Goal: Transaction & Acquisition: Purchase product/service

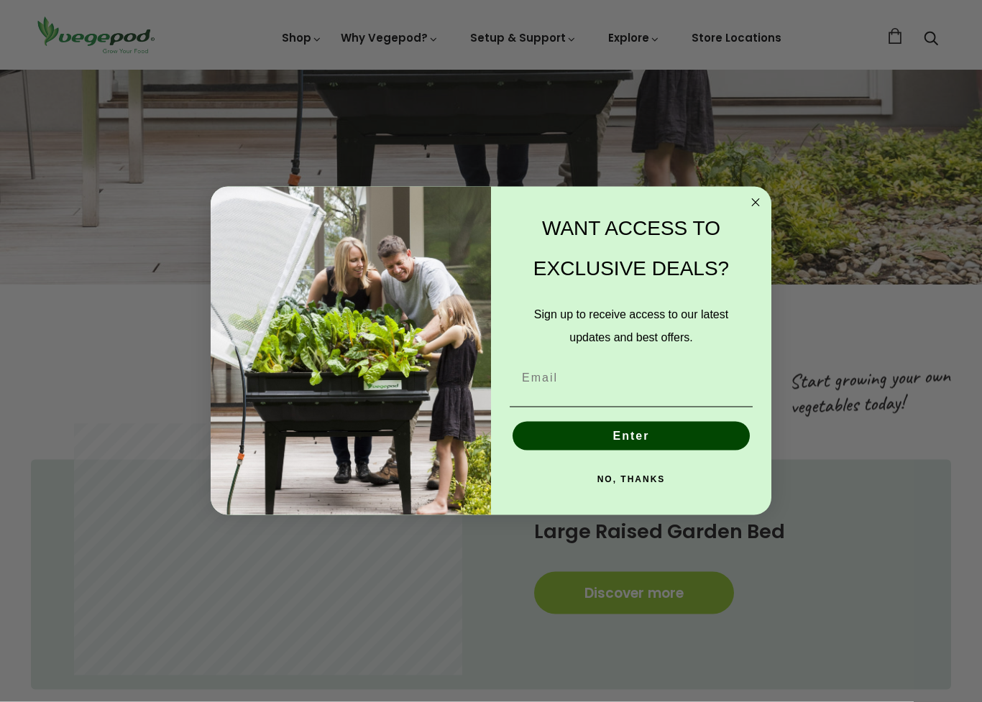
scroll to position [407, 0]
click at [751, 200] on circle "Close dialog" at bounding box center [755, 203] width 17 height 17
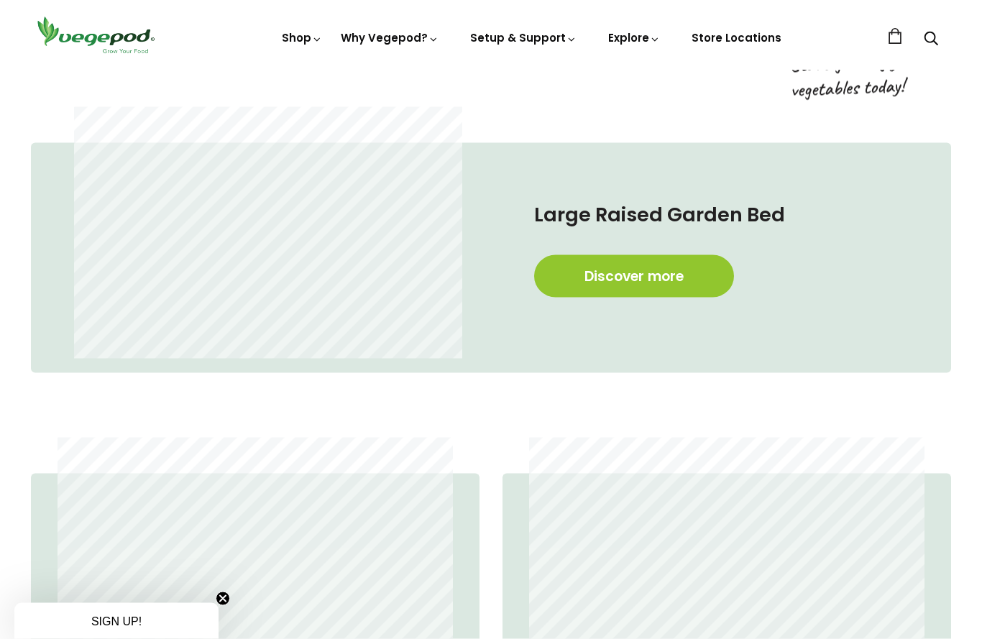
scroll to position [716, 0]
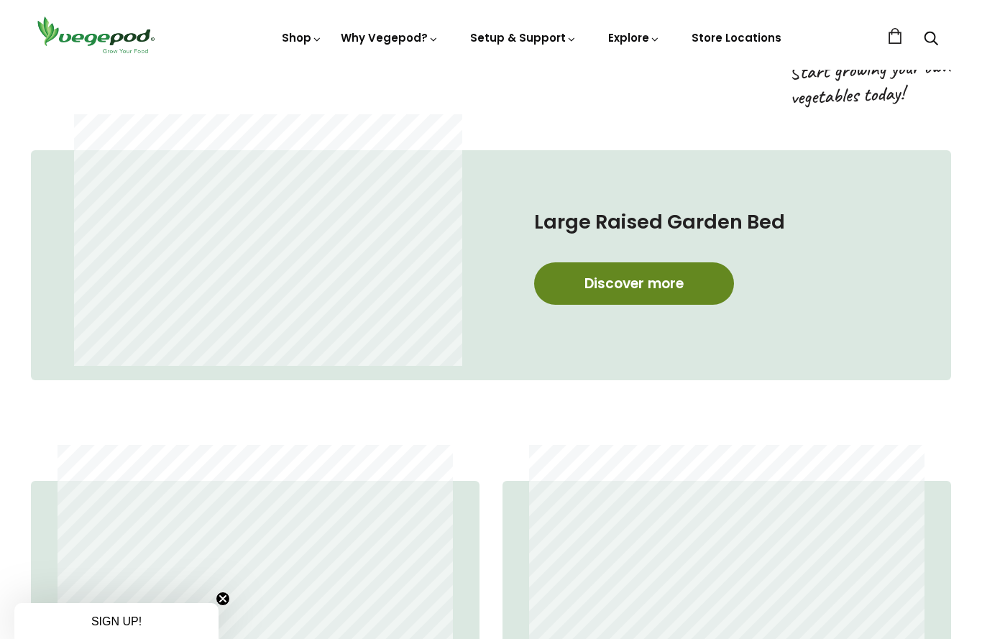
click at [644, 285] on link "Discover more" at bounding box center [634, 283] width 200 height 42
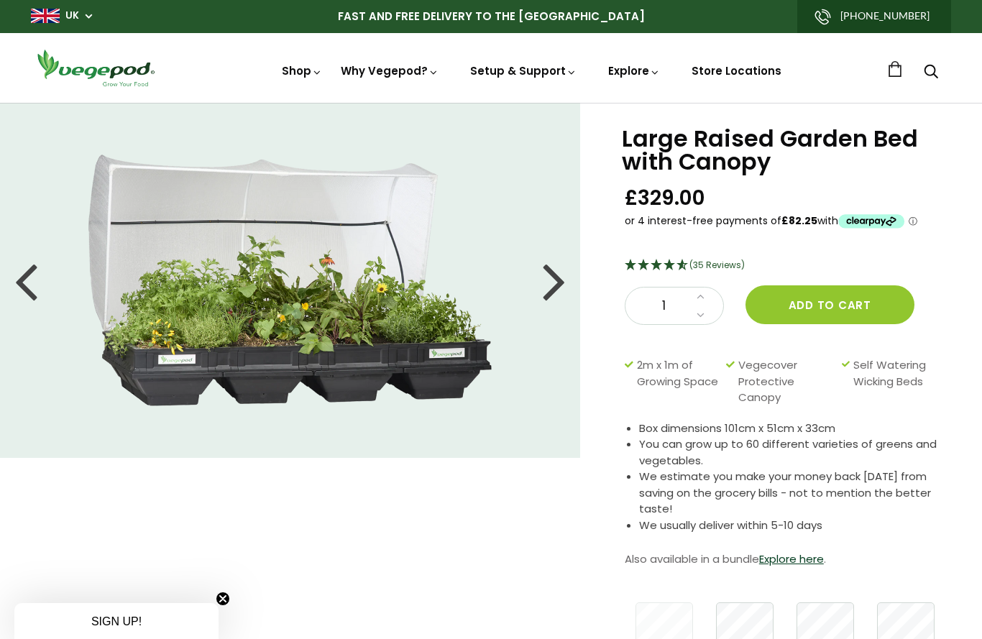
click at [556, 278] on div at bounding box center [554, 280] width 23 height 65
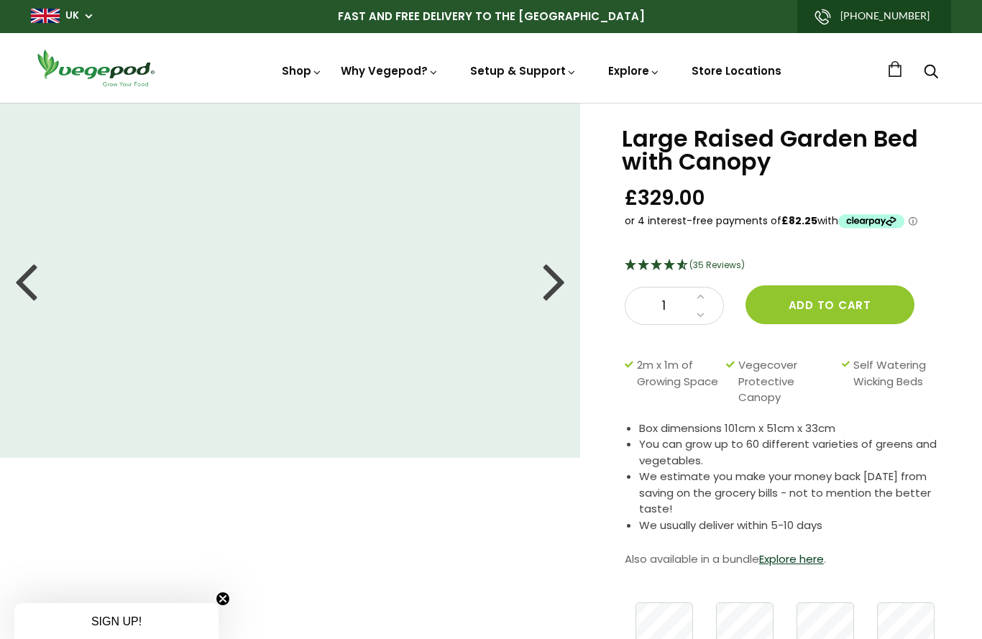
click at [543, 294] on div at bounding box center [554, 280] width 23 height 65
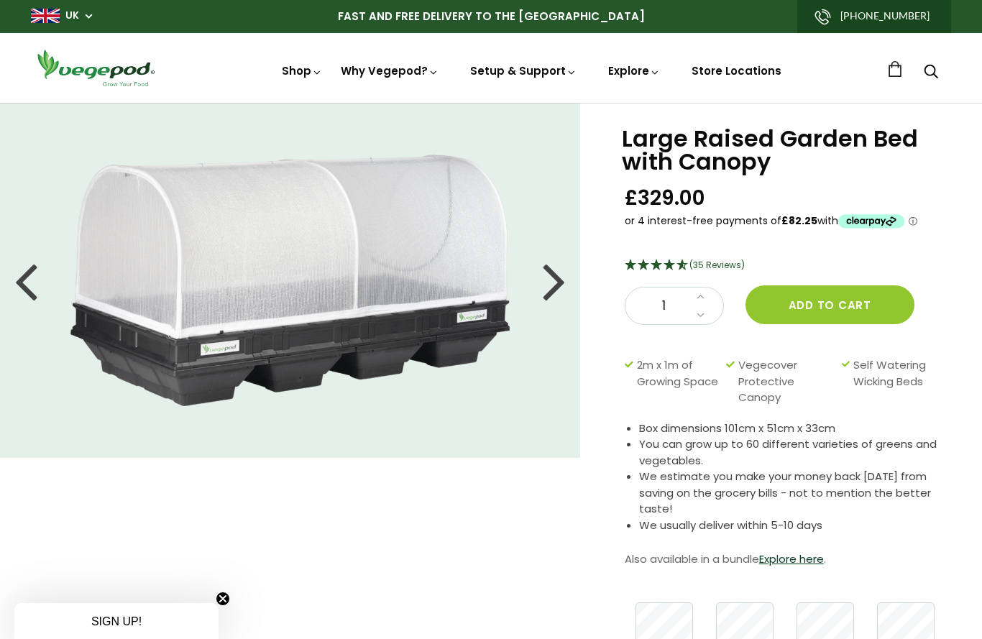
click at [558, 290] on div at bounding box center [554, 280] width 23 height 65
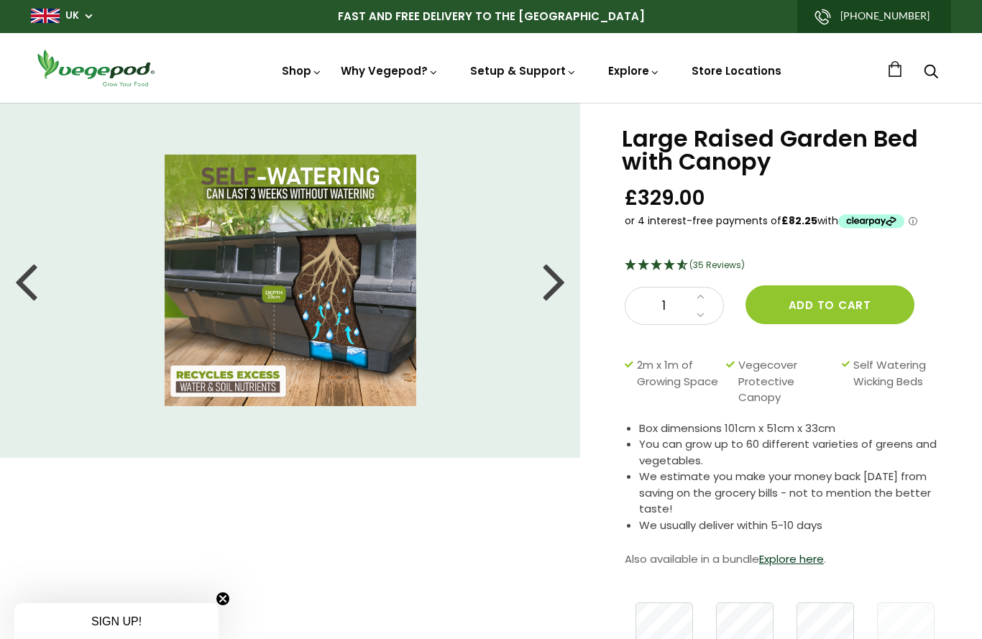
click at [561, 291] on div at bounding box center [554, 280] width 23 height 65
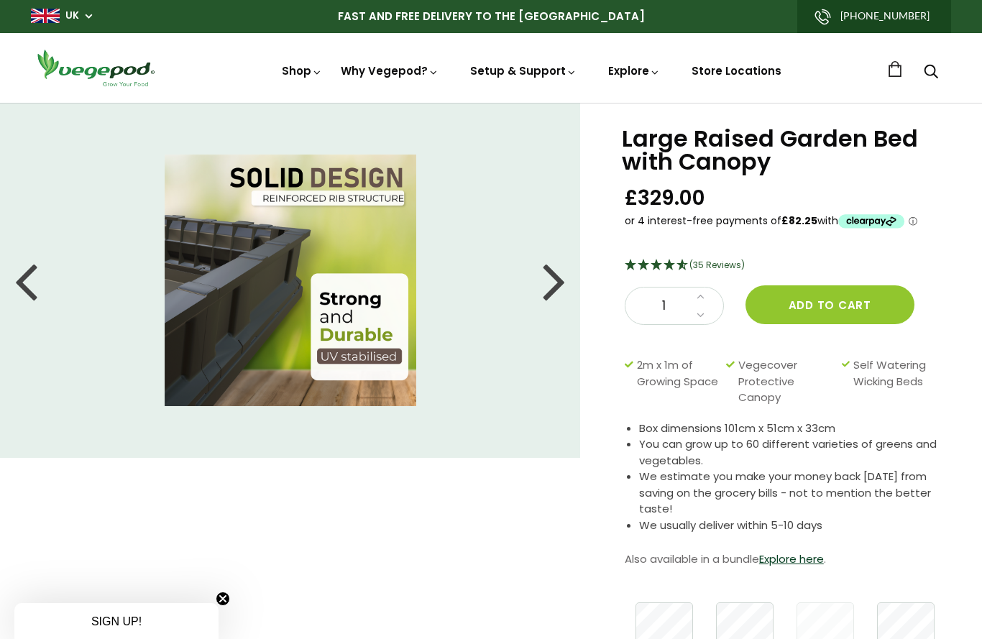
click at [568, 287] on li at bounding box center [290, 281] width 580 height 252
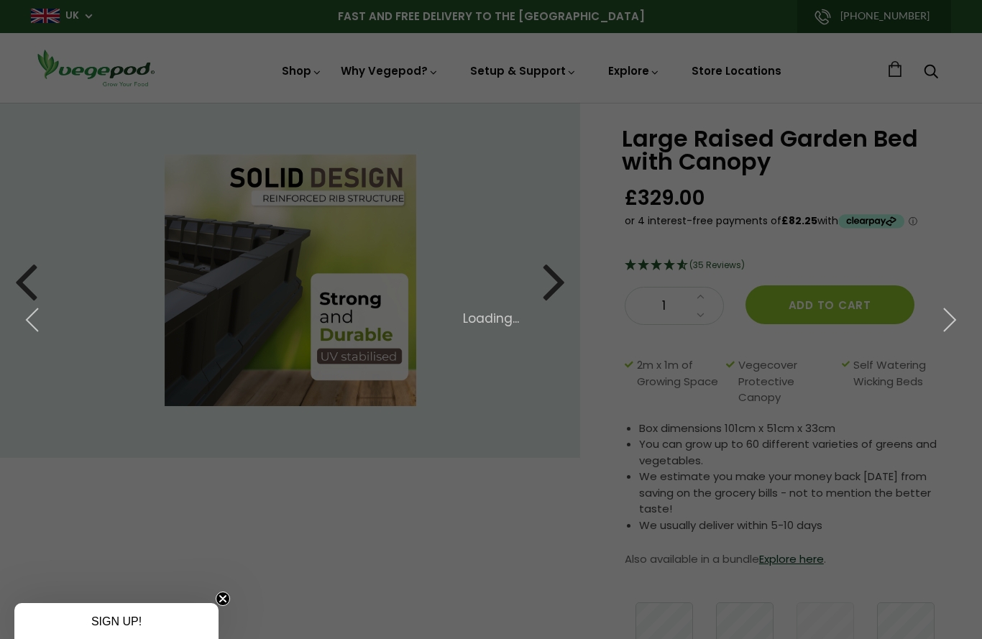
click at [0, 0] on img at bounding box center [0, 0] width 0 height 0
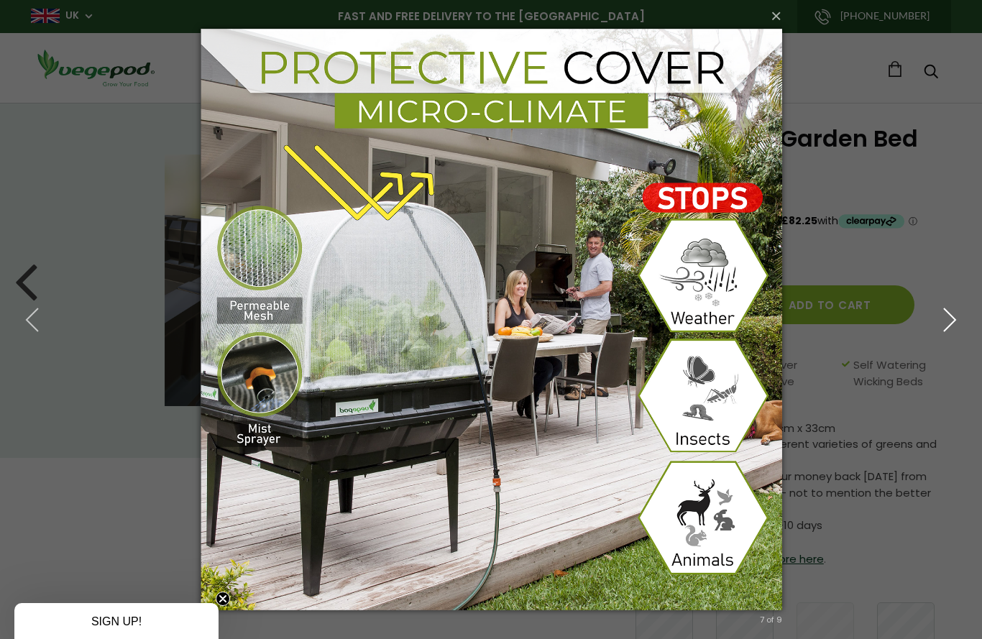
click at [955, 331] on icon "button" at bounding box center [949, 320] width 26 height 26
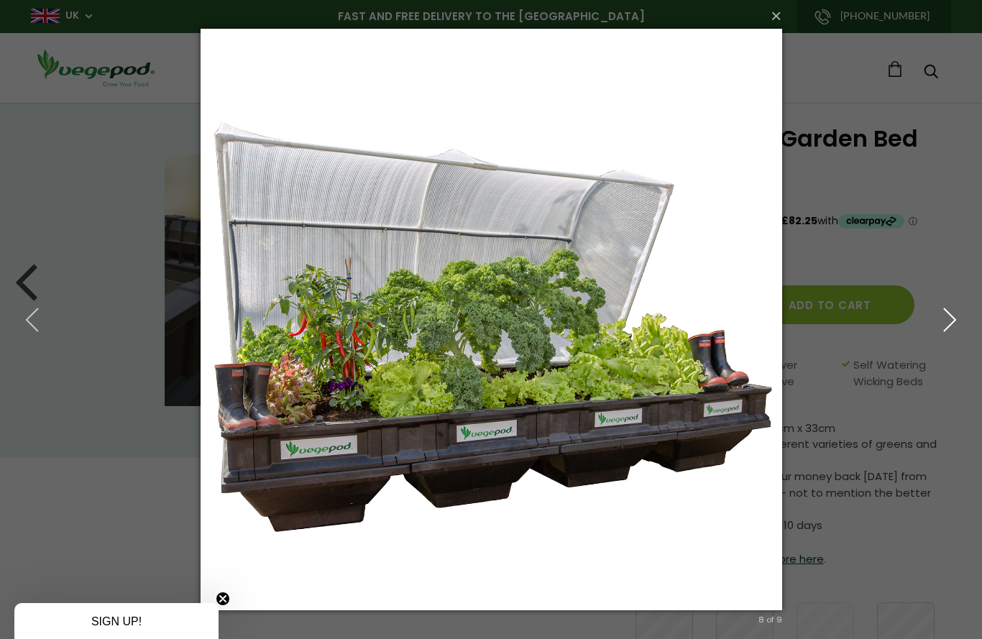
click at [949, 331] on icon "button" at bounding box center [949, 320] width 26 height 26
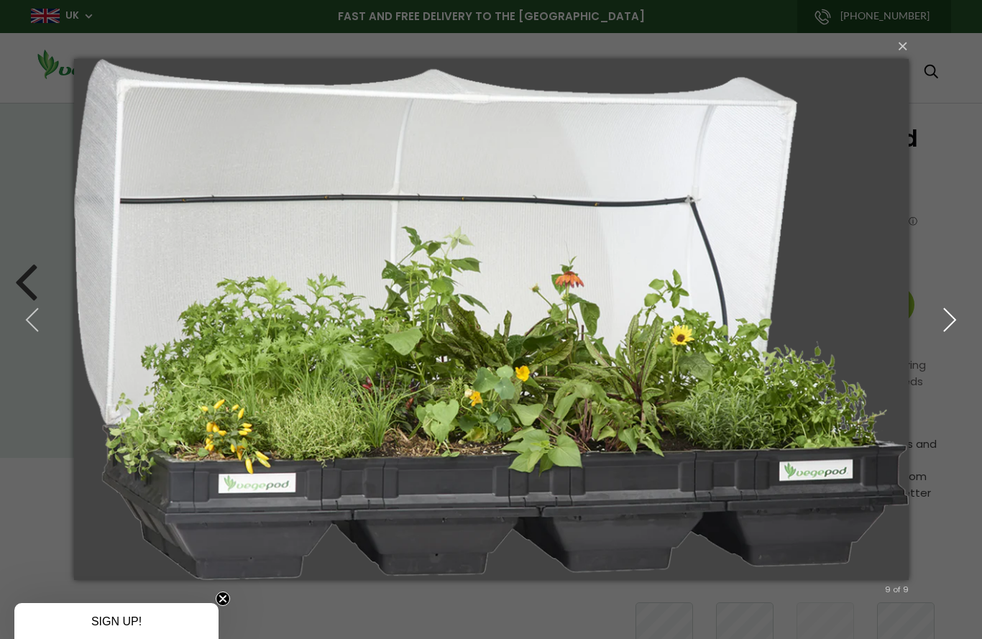
click at [949, 326] on use "button" at bounding box center [949, 319] width 11 height 23
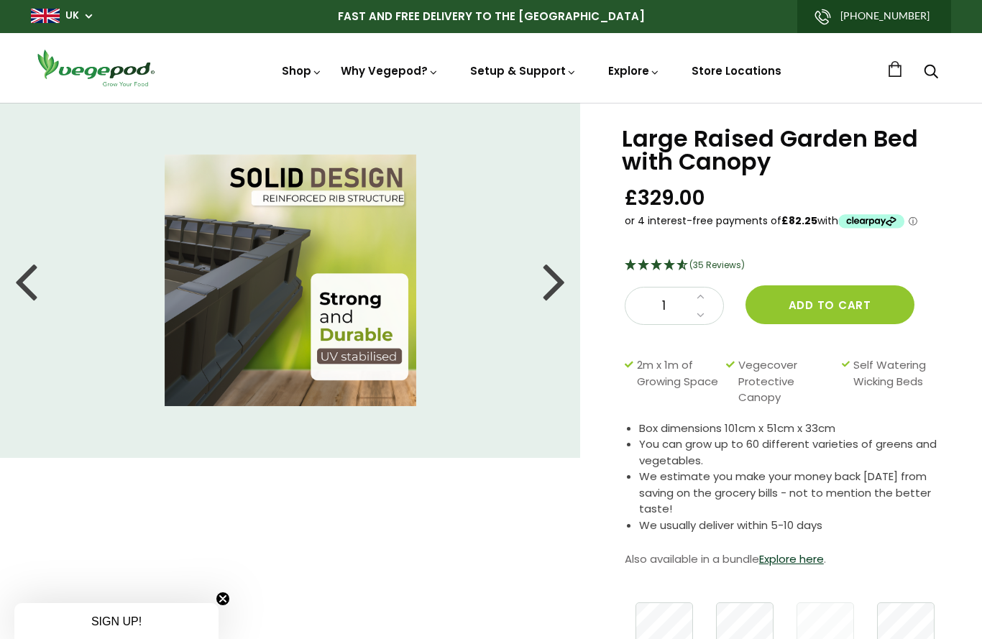
click at [563, 274] on div at bounding box center [554, 280] width 23 height 65
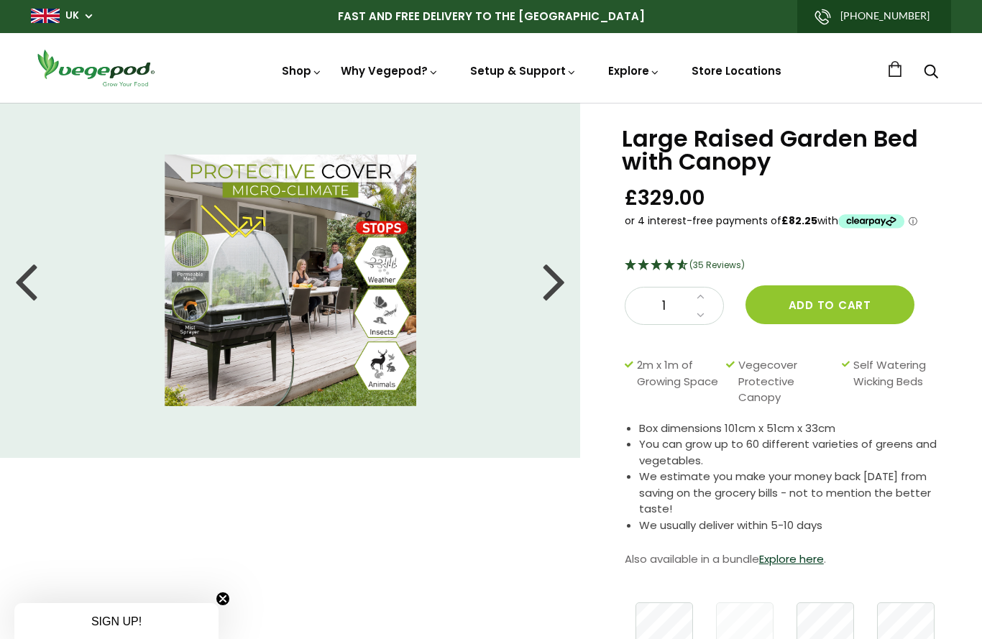
click at [557, 282] on div at bounding box center [554, 280] width 23 height 65
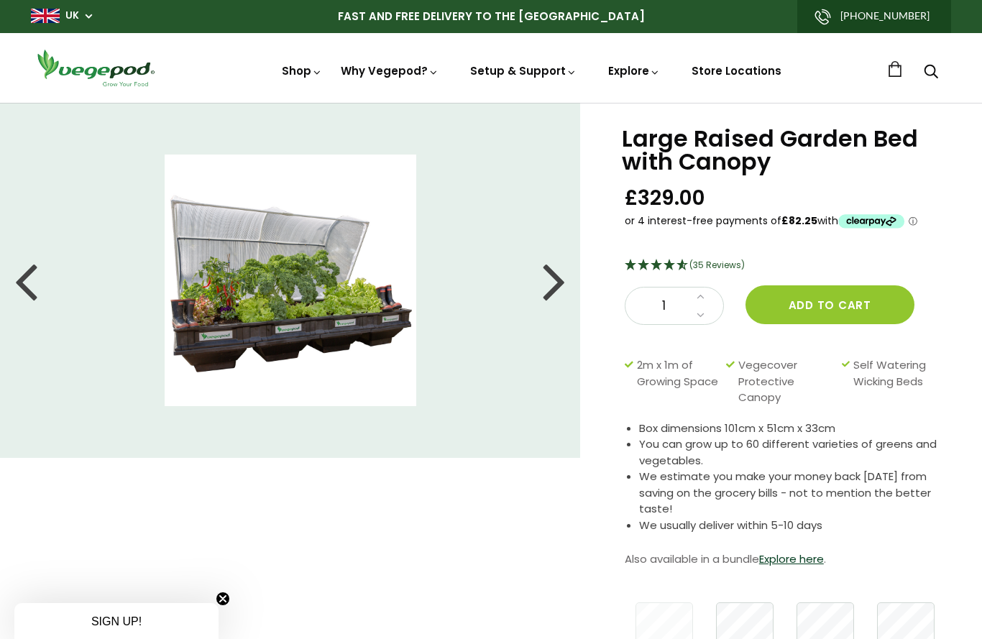
click at [554, 299] on div at bounding box center [554, 280] width 23 height 65
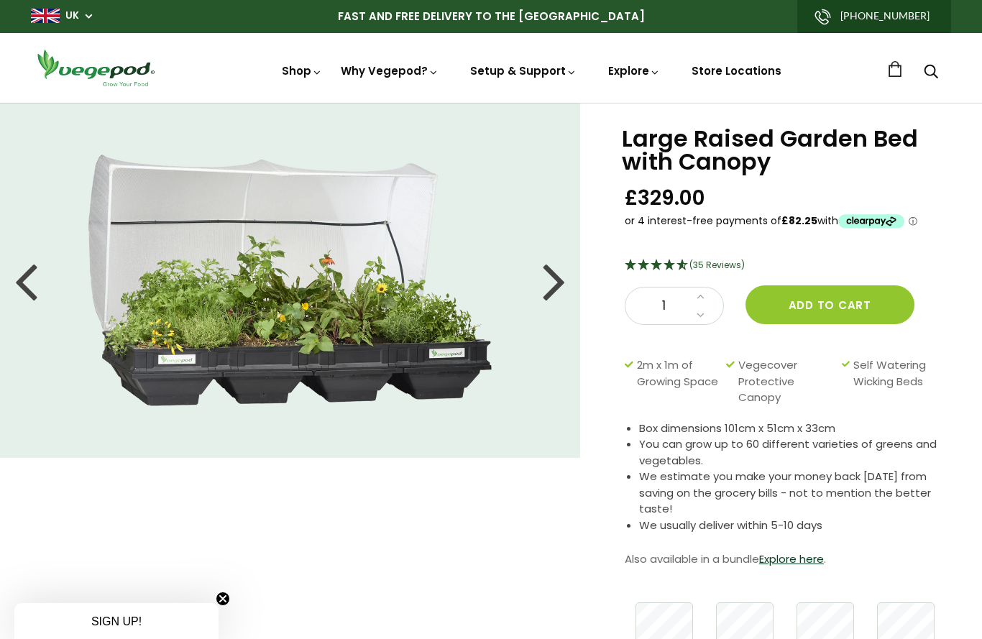
click at [560, 285] on div at bounding box center [554, 280] width 23 height 65
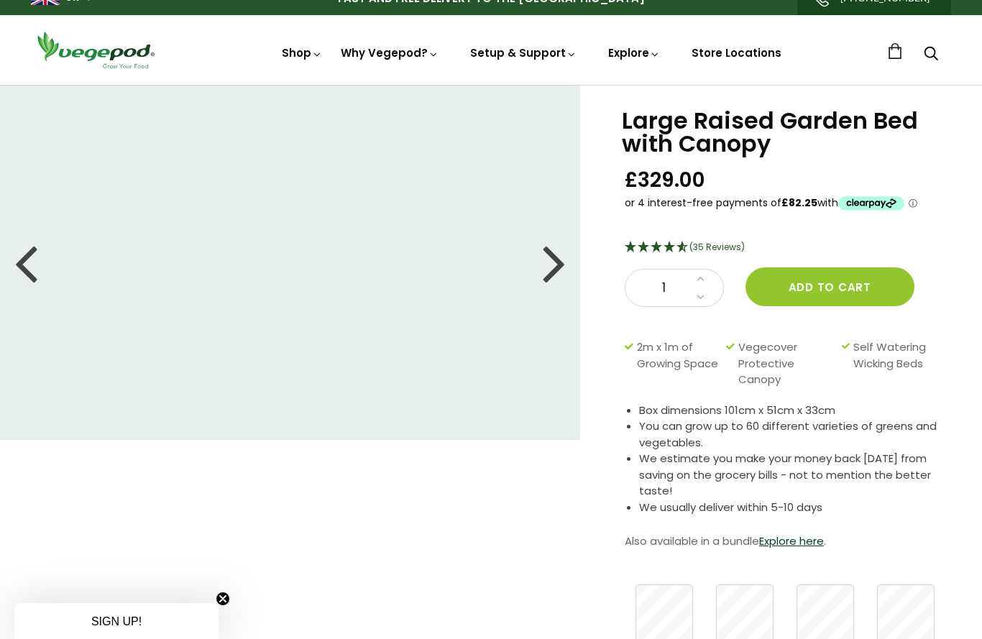
scroll to position [17, 0]
